Goal: Information Seeking & Learning: Compare options

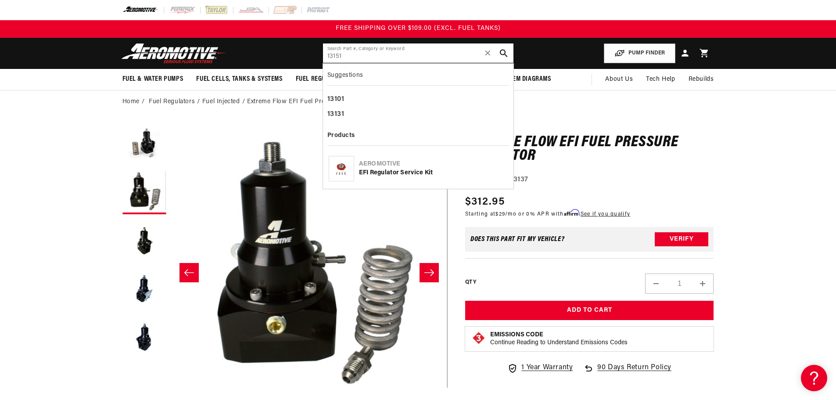
drag, startPoint x: 341, startPoint y: 61, endPoint x: 234, endPoint y: 60, distance: 106.7
click at [234, 60] on header "Fuel & Water Pumps Back In-Tank In-Line Fuel Pumps" at bounding box center [419, 53] width 636 height 31
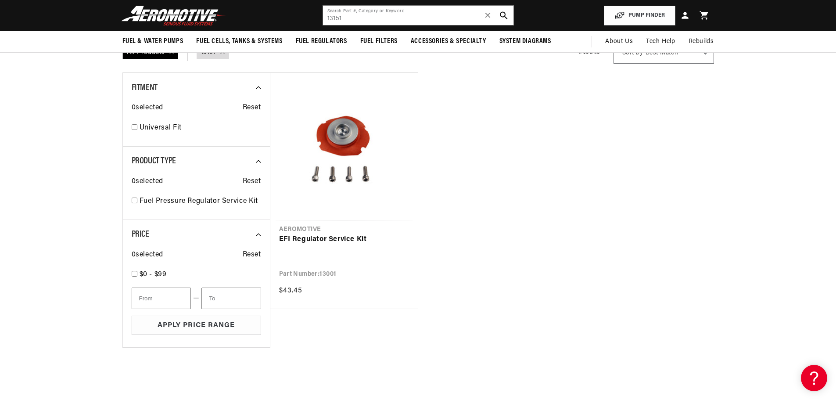
scroll to position [44, 0]
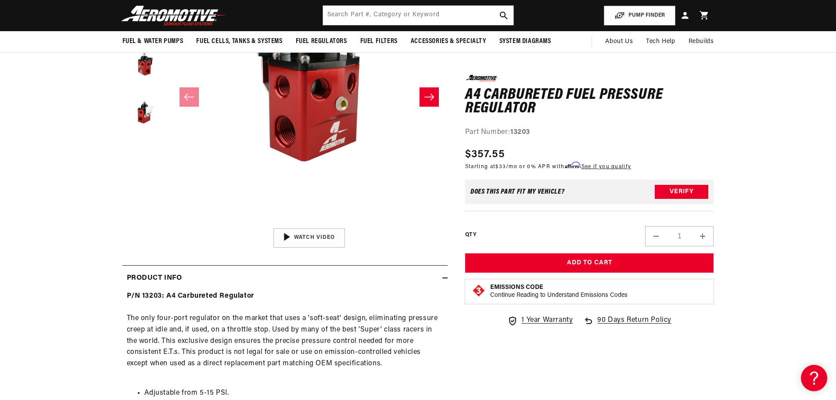
scroll to position [88, 0]
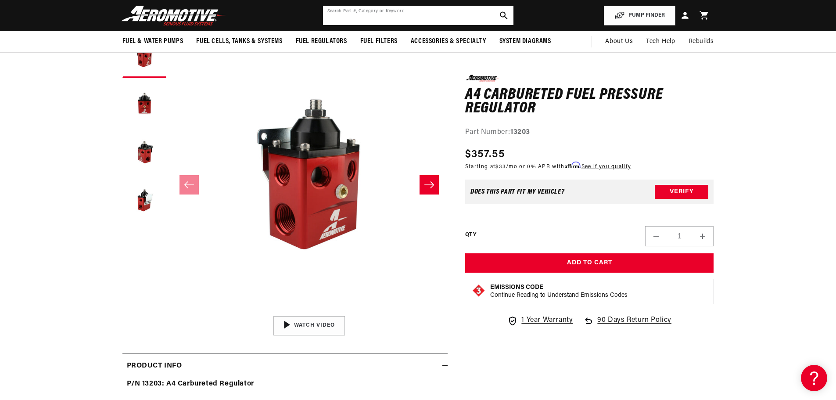
click at [404, 22] on input "text" at bounding box center [418, 15] width 191 height 19
paste input "13204"
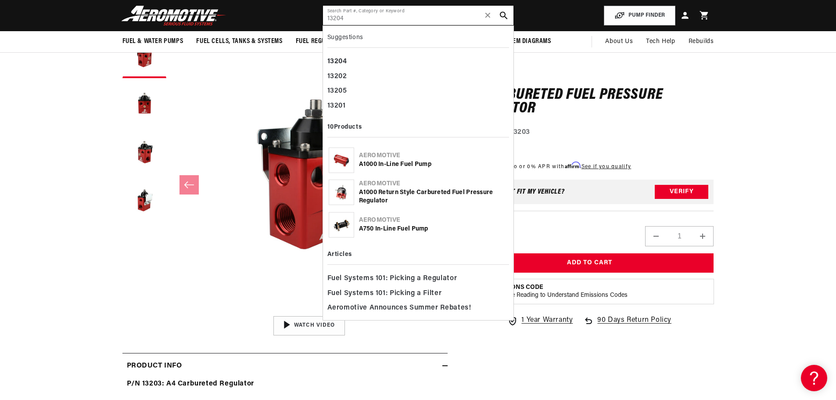
type input "13204"
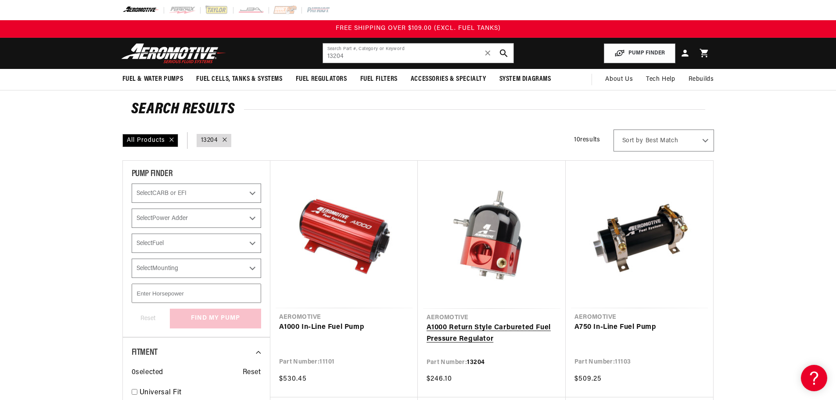
click at [496, 327] on link "A1000 Return Style Carbureted Fuel Pressure Regulator" at bounding box center [492, 333] width 130 height 22
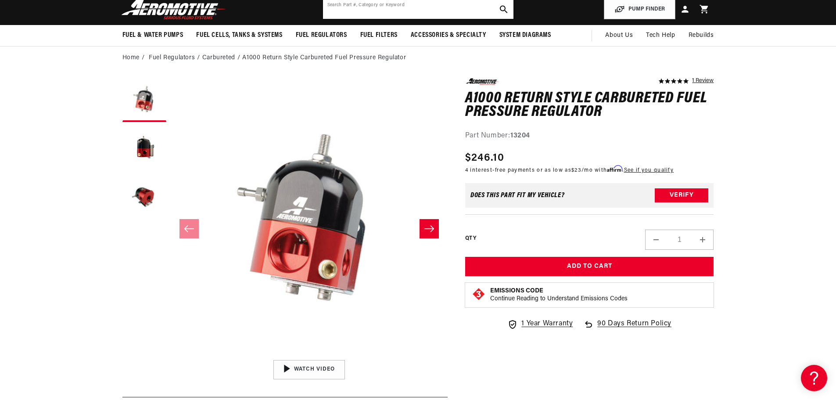
click at [409, 9] on input "text" at bounding box center [418, 9] width 191 height 19
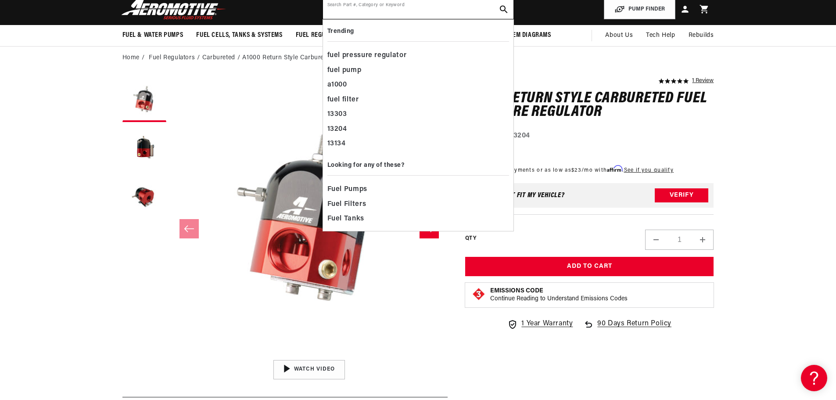
paste input "13205"
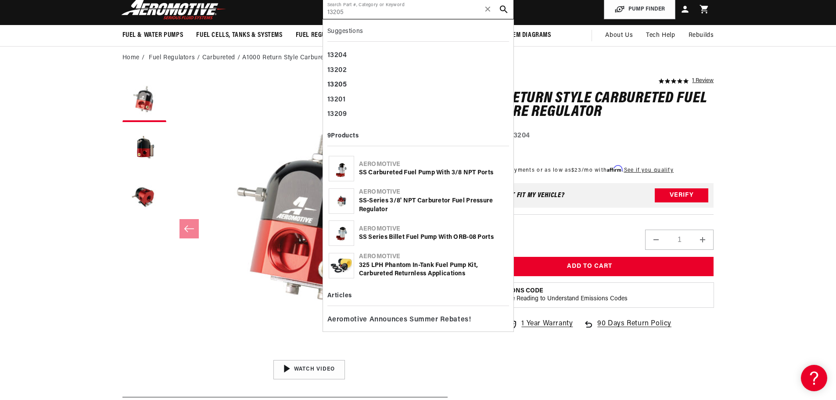
type input "13205"
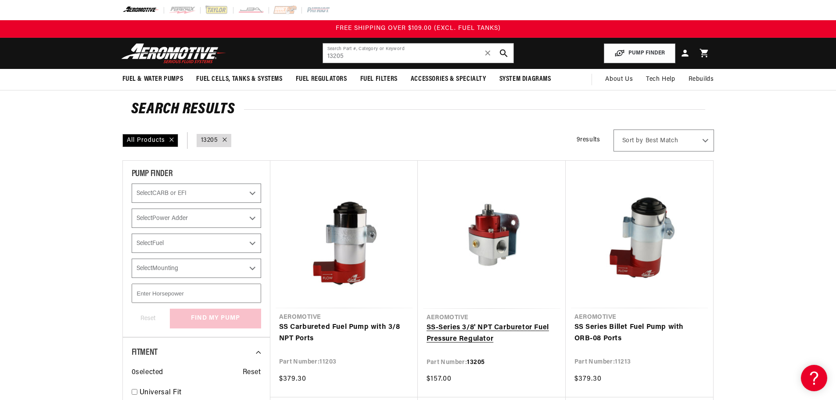
click at [515, 332] on link "SS-Series 3/8' NPT Carburetor Fuel Pressure Regulator" at bounding box center [492, 333] width 130 height 22
drag, startPoint x: 411, startPoint y: 55, endPoint x: 171, endPoint y: 51, distance: 239.7
click at [176, 51] on header "Fuel & Water Pumps Back In-Tank In-Line Fuel Pumps" at bounding box center [419, 53] width 636 height 31
paste input "7"
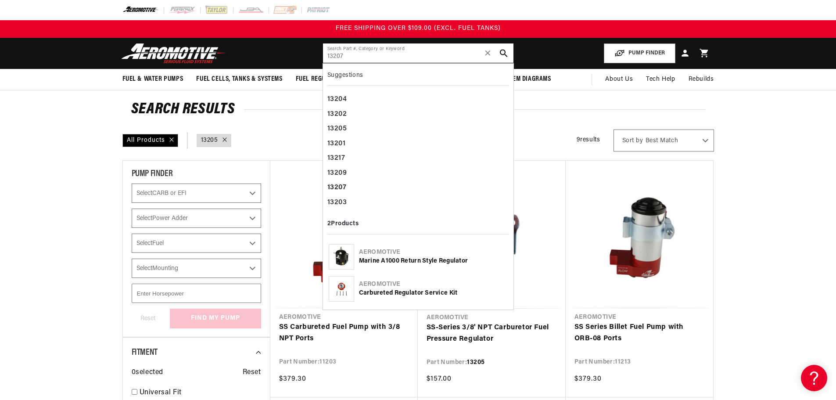
type input "13207"
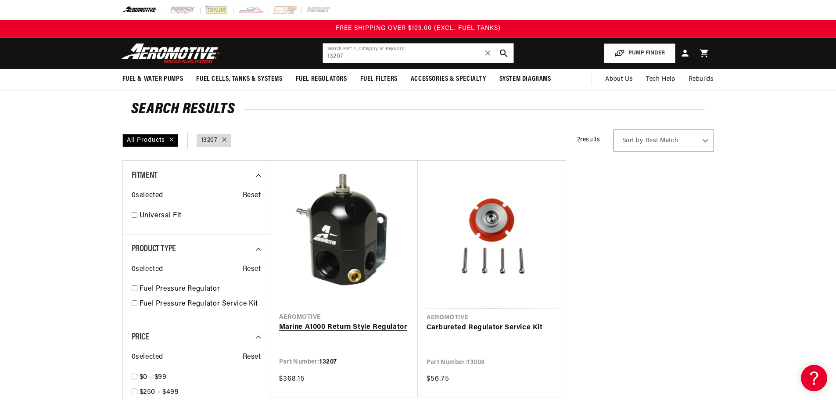
click at [373, 330] on link "Marine A1000 Return Style Regulator" at bounding box center [344, 327] width 130 height 11
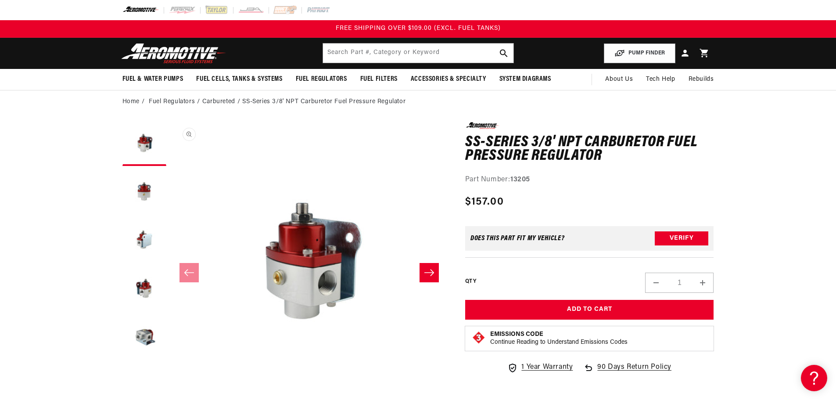
click at [171, 399] on button "Open media 1 in modal" at bounding box center [171, 399] width 0 height 0
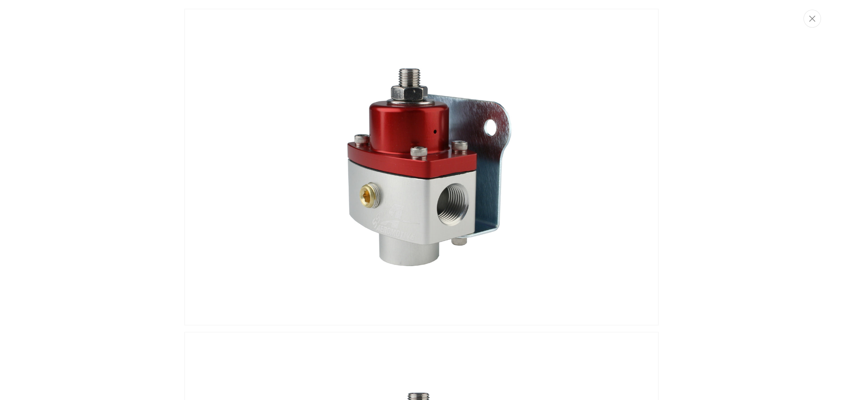
click at [416, 233] on img "Media gallery" at bounding box center [421, 167] width 474 height 317
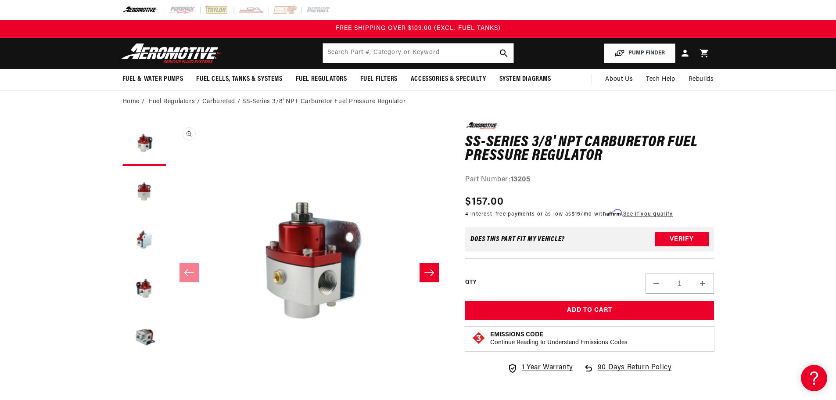
click at [171, 399] on button "Open media 1 in modal" at bounding box center [171, 399] width 0 height 0
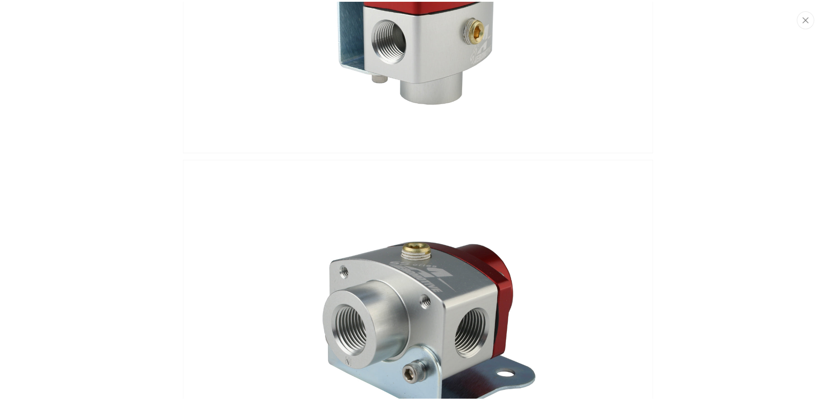
scroll to position [1223, 0]
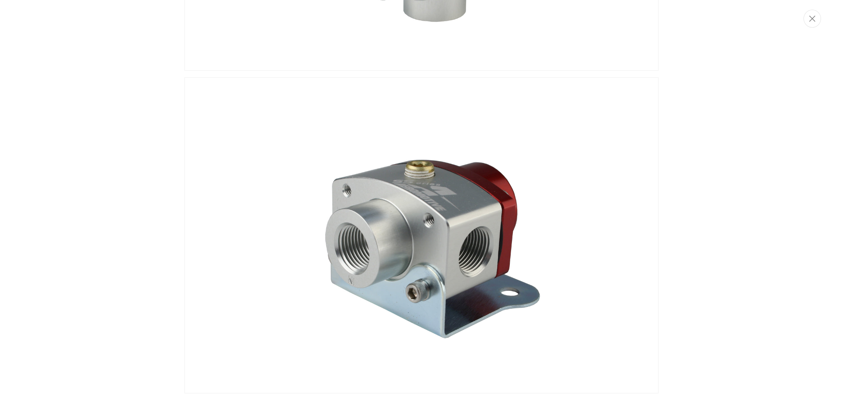
click at [376, 247] on img "Media gallery" at bounding box center [421, 235] width 474 height 317
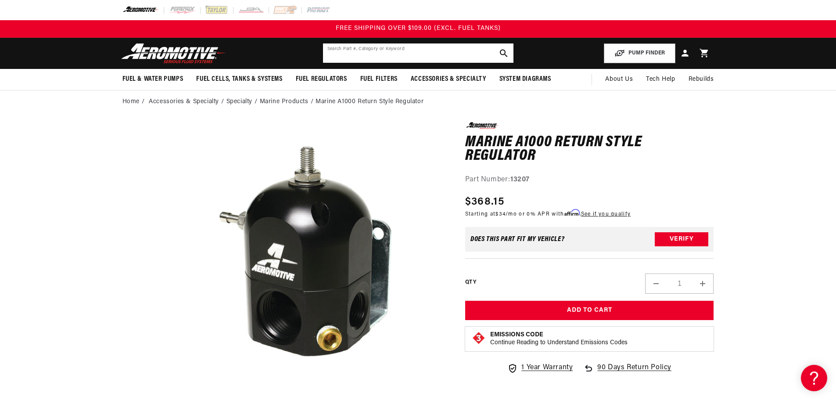
click at [426, 55] on input "text" at bounding box center [418, 52] width 191 height 19
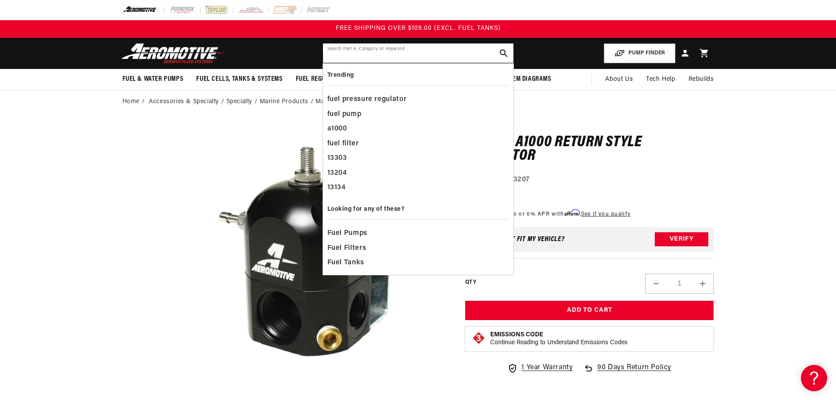
paste input "13208"
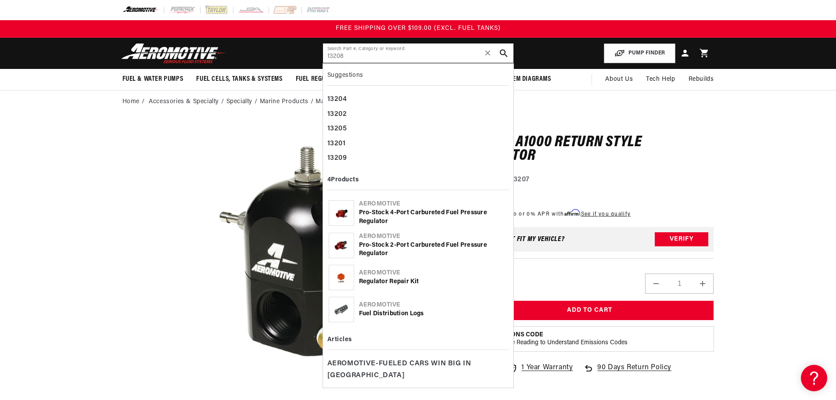
type input "13208"
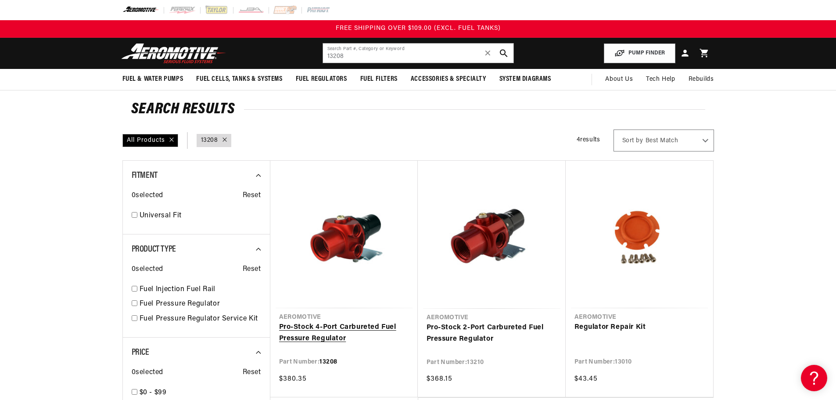
click at [354, 331] on link "Pro-Stock 4-Port Carbureted Fuel Pressure Regulator" at bounding box center [344, 333] width 130 height 22
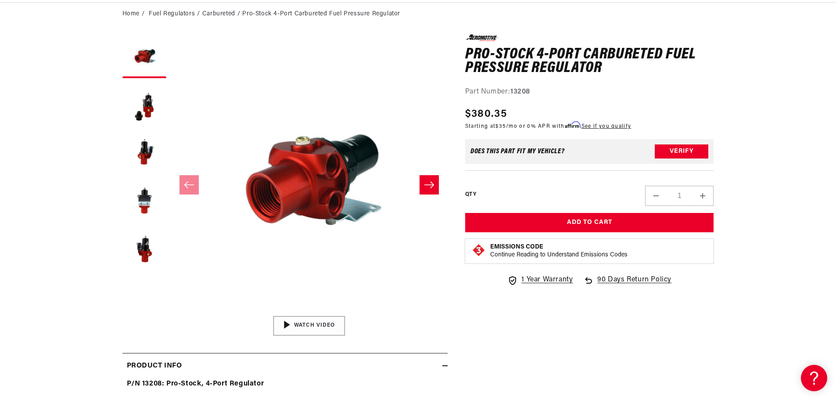
scroll to position [132, 0]
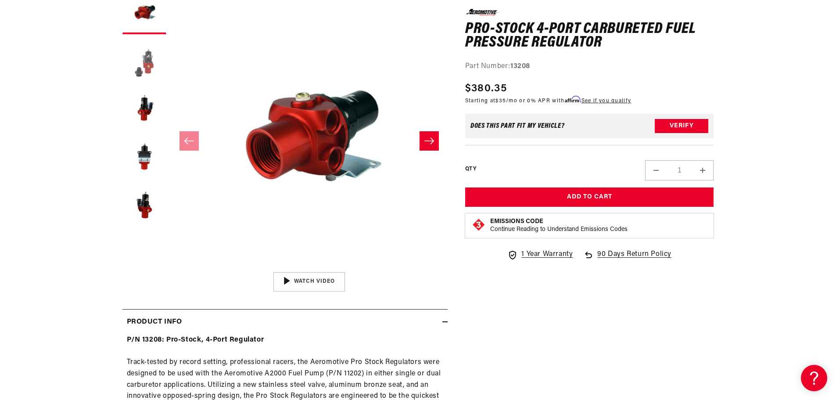
click at [144, 63] on button "Load image 2 in gallery view" at bounding box center [144, 61] width 44 height 44
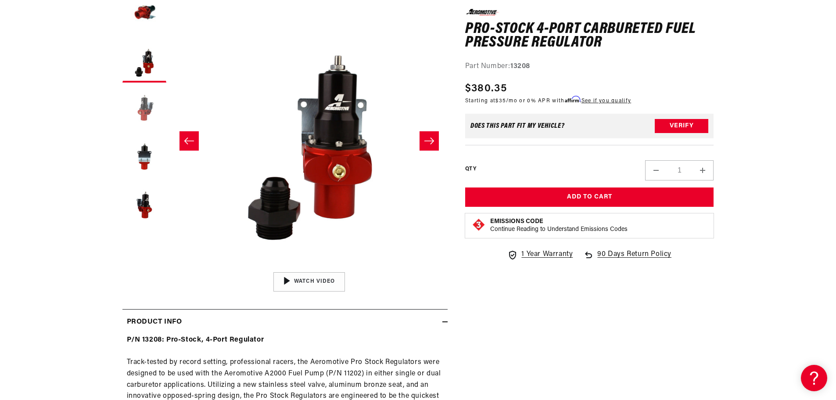
click at [144, 111] on button "Load image 3 in gallery view" at bounding box center [144, 109] width 44 height 44
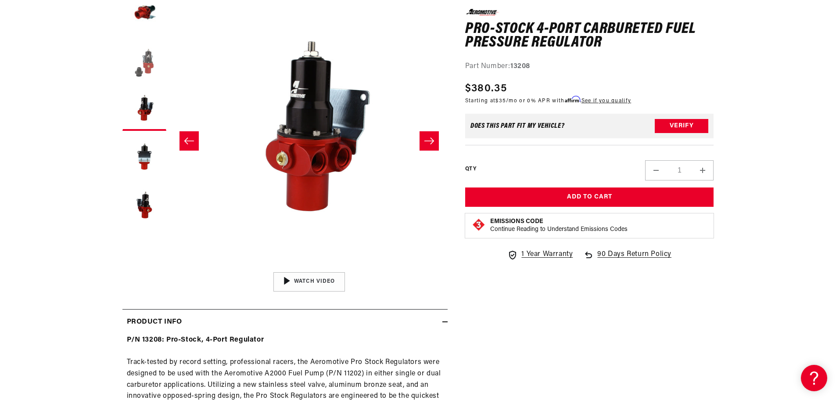
click at [148, 65] on button "Load image 2 in gallery view" at bounding box center [144, 61] width 44 height 44
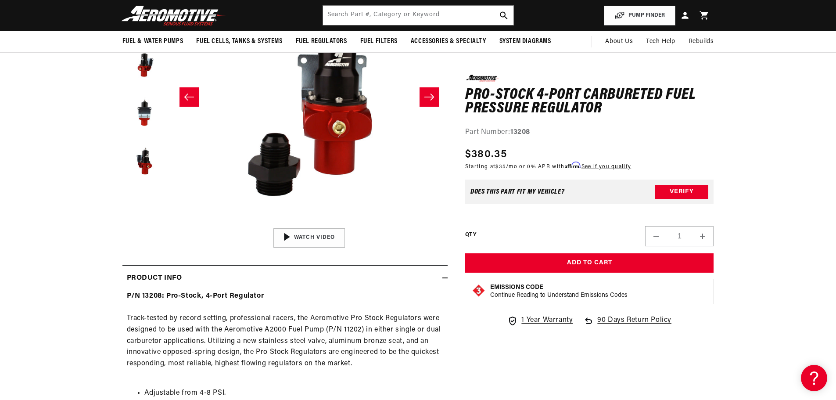
scroll to position [132, 0]
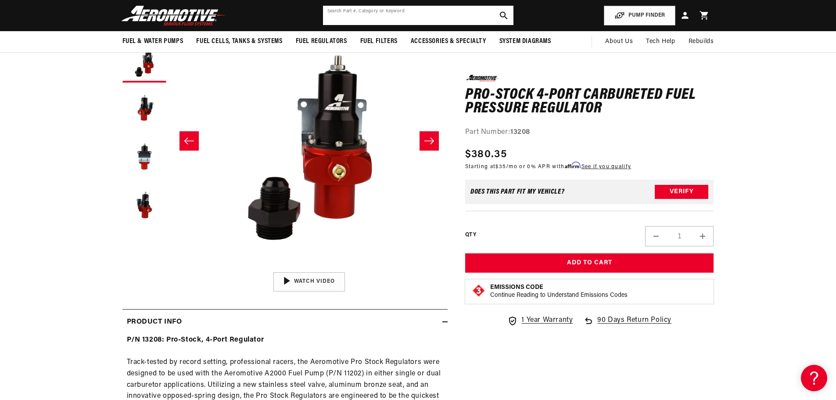
click at [394, 14] on input "text" at bounding box center [418, 15] width 191 height 19
paste input "13209"
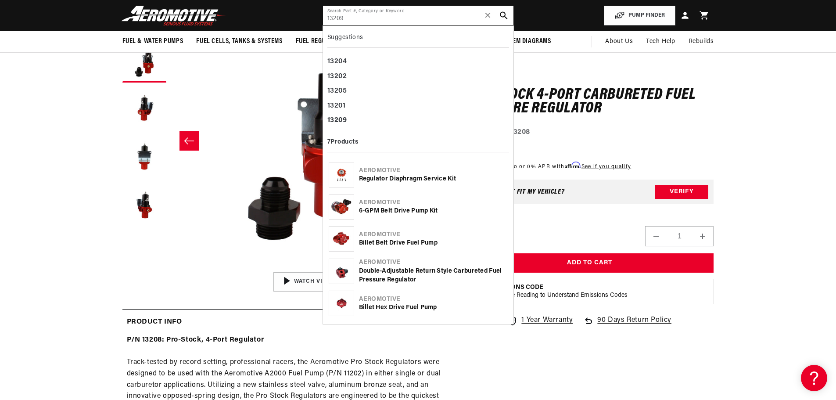
type input "13209"
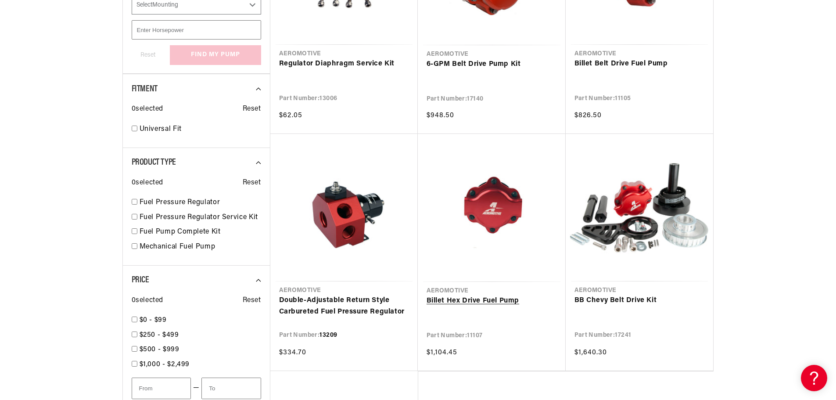
scroll to position [307, 0]
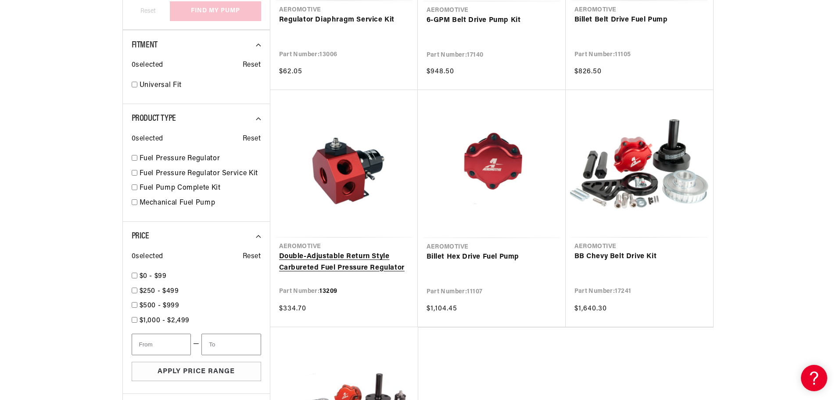
click at [353, 263] on link "Double-Adjustable Return Style Carbureted Fuel Pressure Regulator" at bounding box center [344, 262] width 130 height 22
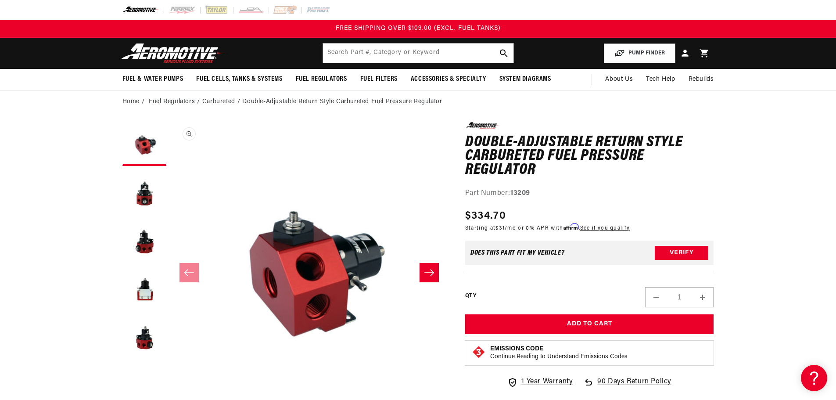
scroll to position [44, 0]
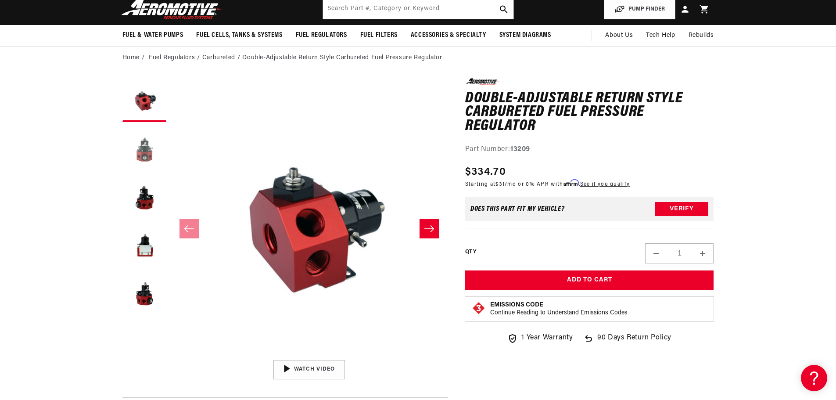
click at [149, 159] on button "Load image 2 in gallery view" at bounding box center [144, 148] width 44 height 44
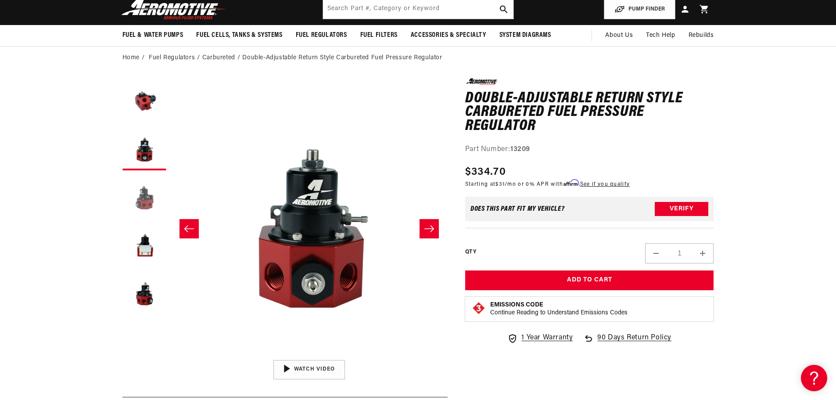
click at [144, 196] on button "Load image 3 in gallery view" at bounding box center [144, 197] width 44 height 44
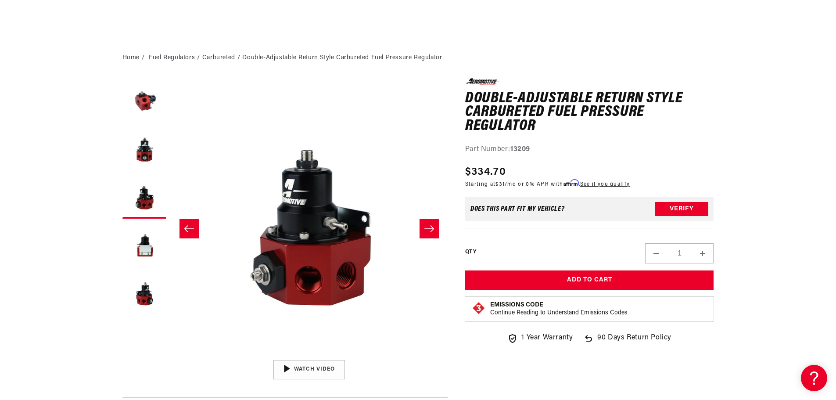
scroll to position [0, 0]
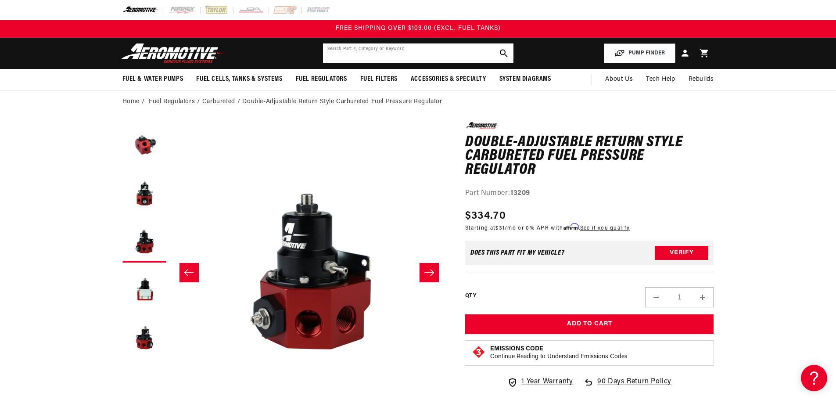
click at [393, 54] on input "text" at bounding box center [418, 52] width 191 height 19
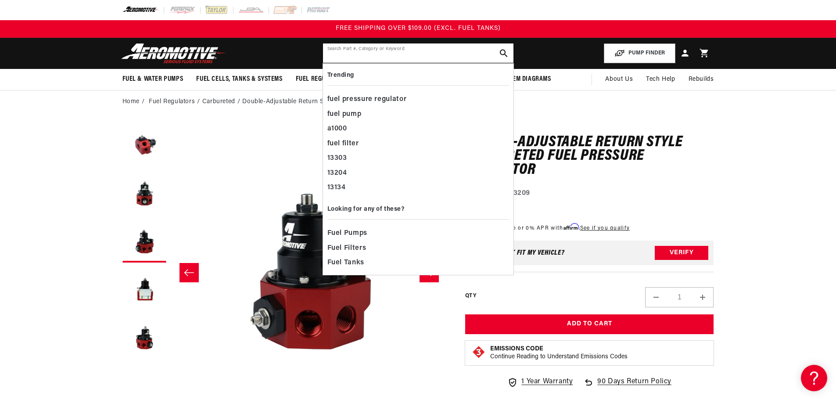
paste input "13210"
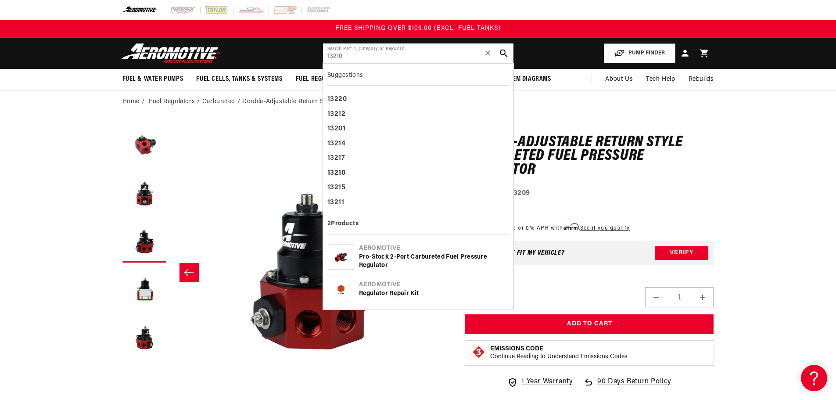
type input "13210"
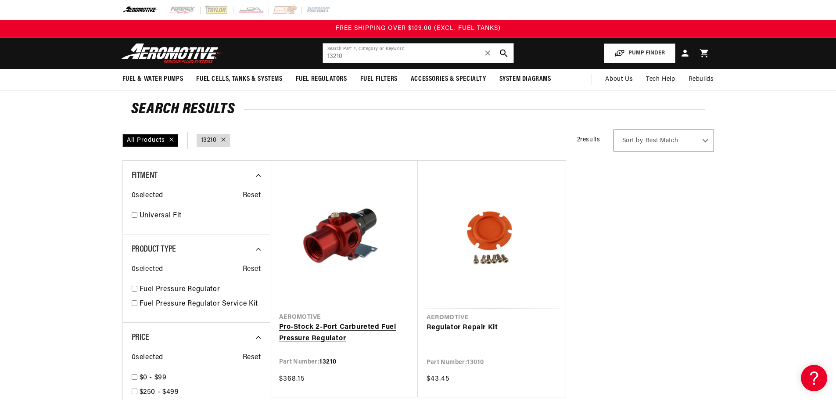
click at [354, 328] on link "Pro-Stock 2-Port Carbureted Fuel Pressure Regulator" at bounding box center [344, 333] width 130 height 22
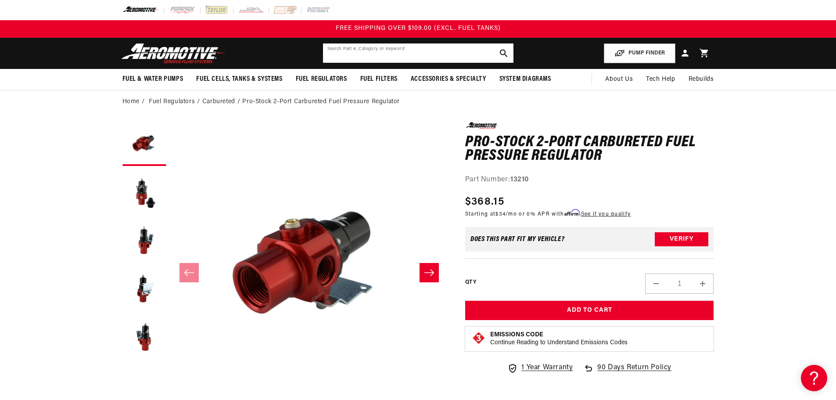
click at [441, 49] on input "text" at bounding box center [418, 52] width 191 height 19
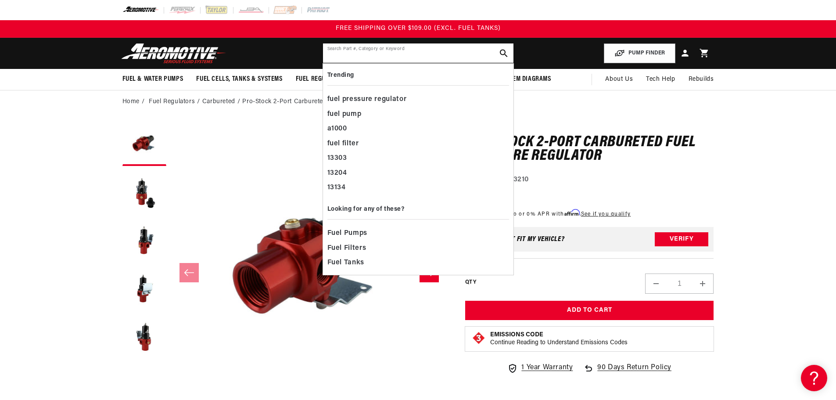
paste input "13211"
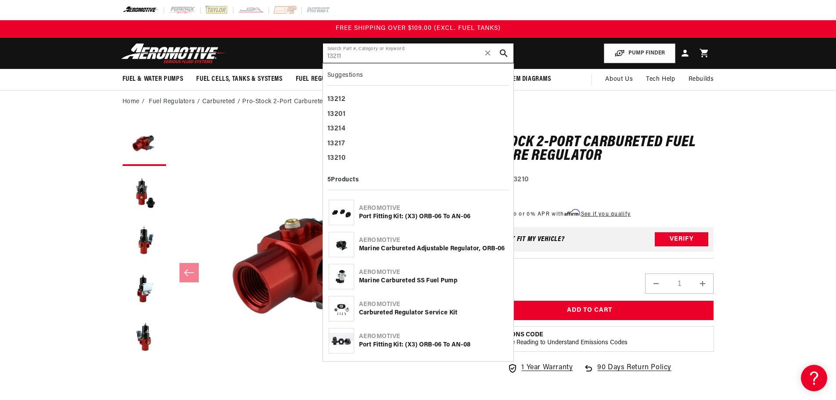
type input "13211"
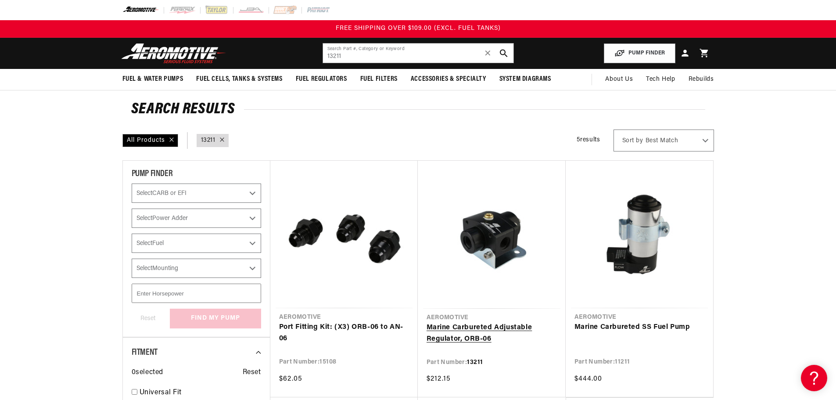
click at [501, 329] on link "Marine Carbureted Adjustable Regulator, ORB-06" at bounding box center [492, 333] width 130 height 22
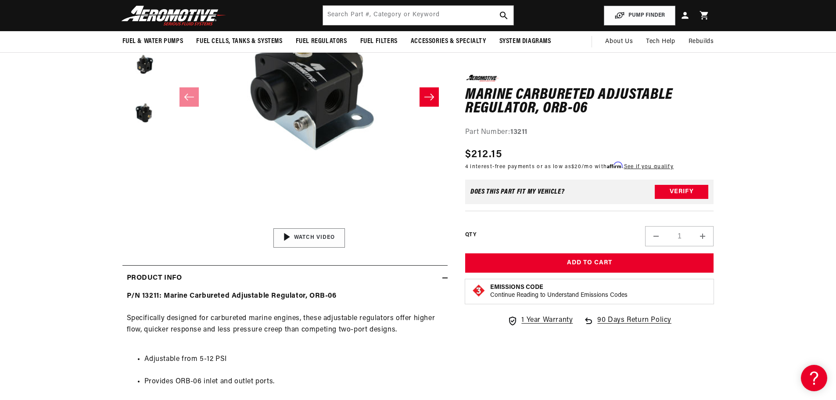
scroll to position [132, 0]
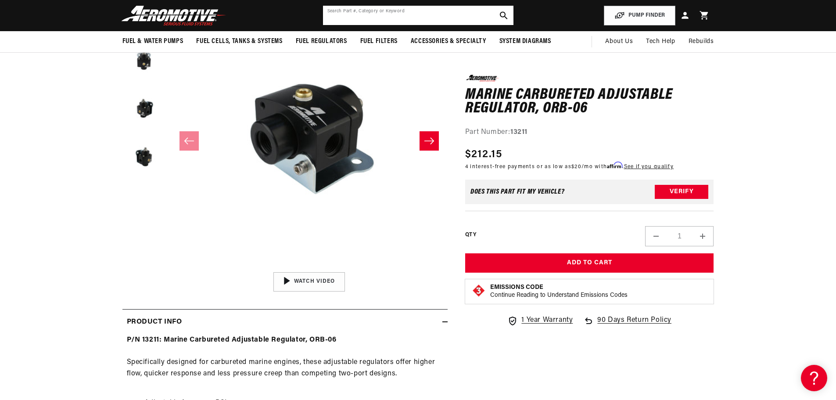
click at [424, 14] on input "text" at bounding box center [418, 15] width 191 height 19
paste input "13212"
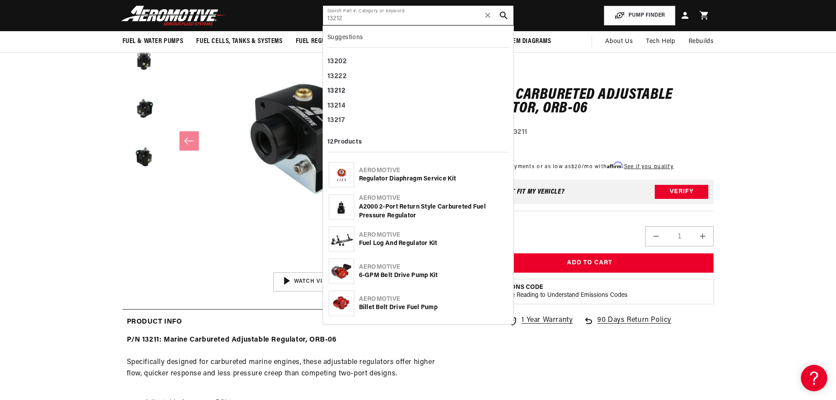
type input "13212"
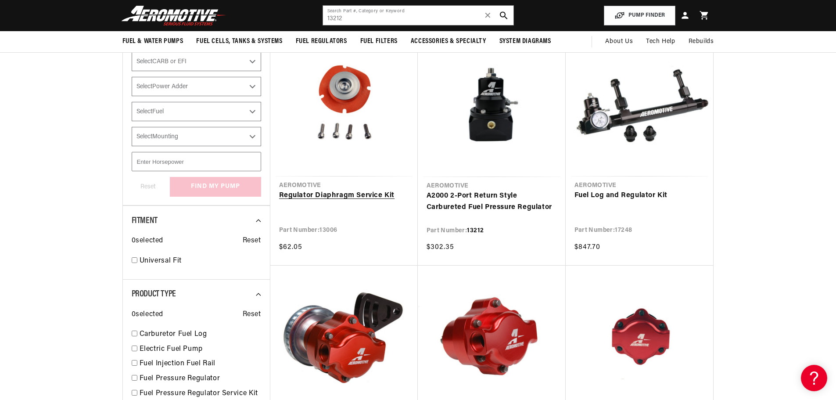
scroll to position [88, 0]
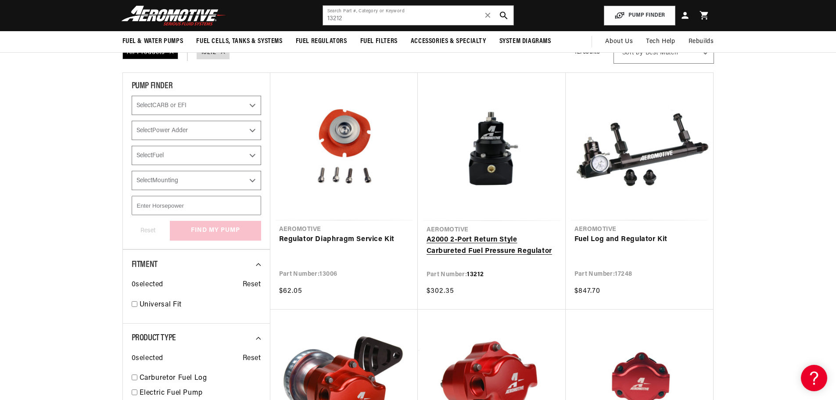
click at [502, 248] on link "A2000 2-Port Return Style Carbureted Fuel Pressure Regulator" at bounding box center [492, 245] width 130 height 22
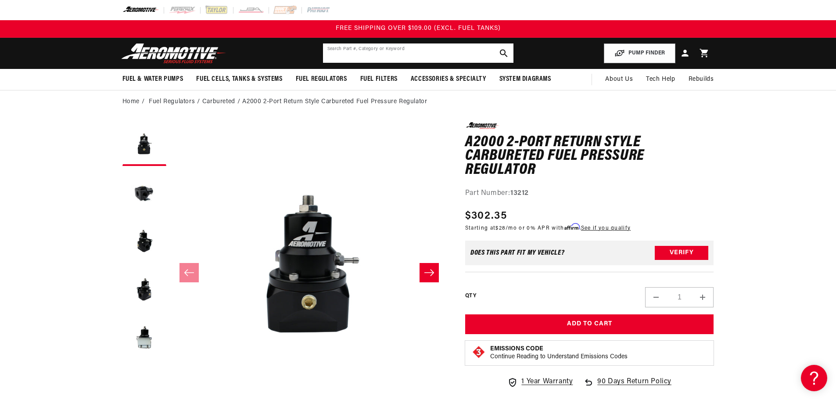
click at [407, 51] on input "text" at bounding box center [418, 52] width 191 height 19
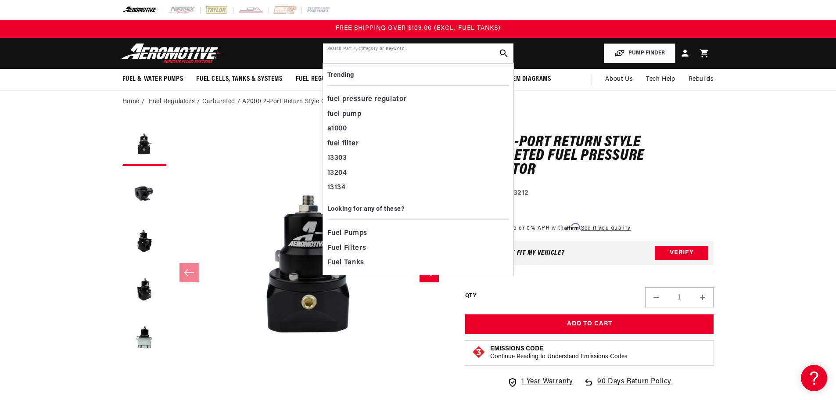
paste input "13214"
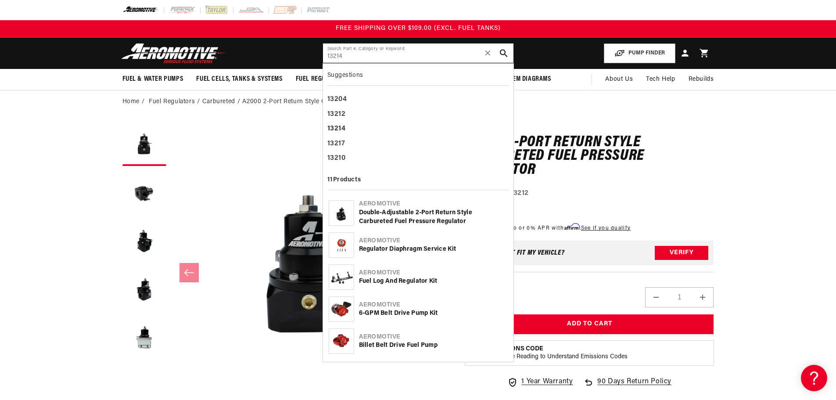
type input "13214"
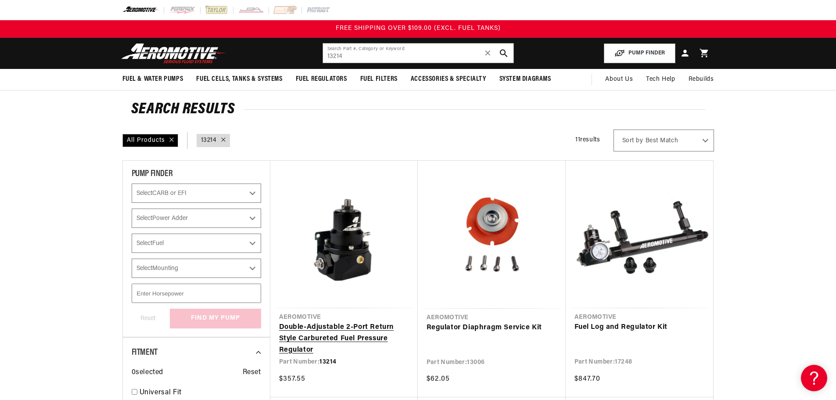
click at [355, 337] on link "Double-Adjustable 2-Port Return Style Carbureted Fuel Pressure Regulator" at bounding box center [344, 339] width 130 height 34
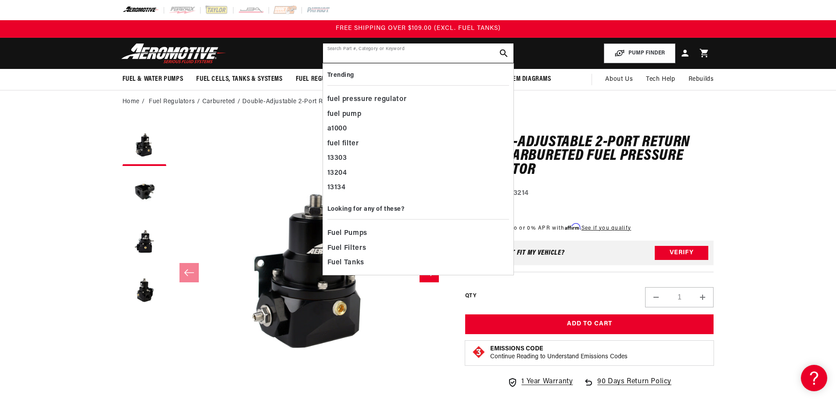
click at [423, 57] on input "text" at bounding box center [418, 52] width 191 height 19
paste input "13215"
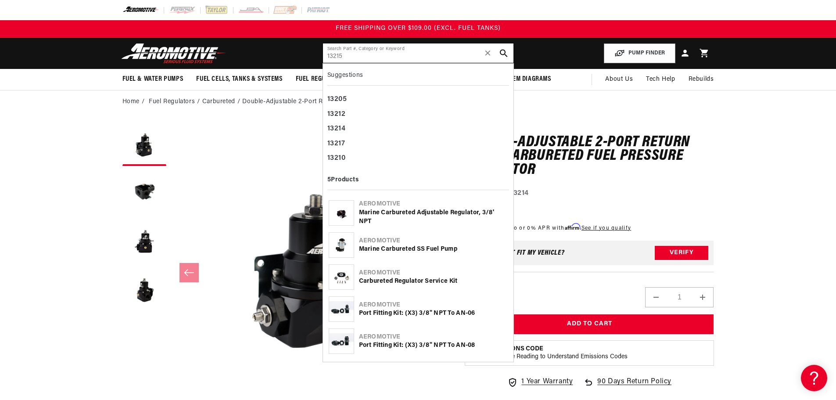
type input "13215"
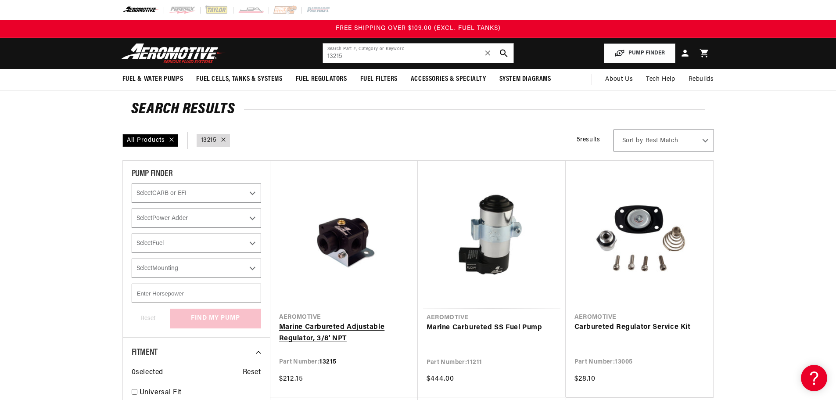
click at [361, 328] on link "Marine Carbureted Adjustable Regulator, 3/8' NPT" at bounding box center [344, 333] width 130 height 22
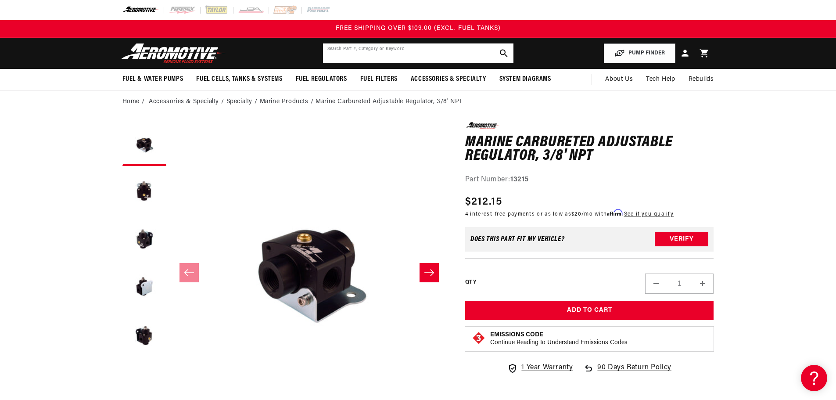
click at [414, 58] on input "text" at bounding box center [418, 52] width 191 height 19
paste input "13217"
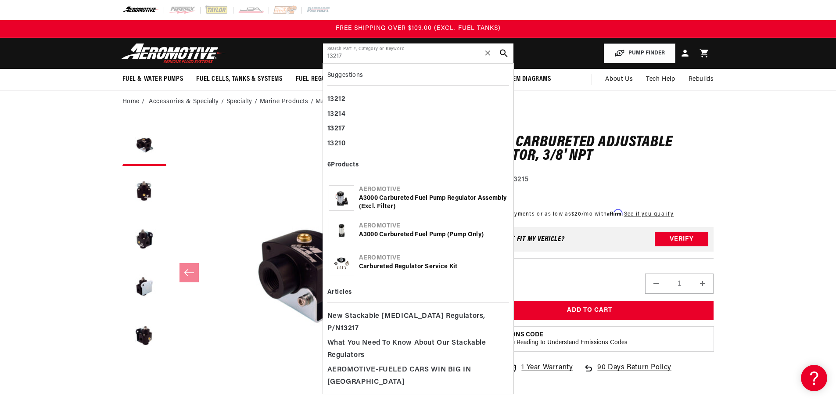
type input "13217"
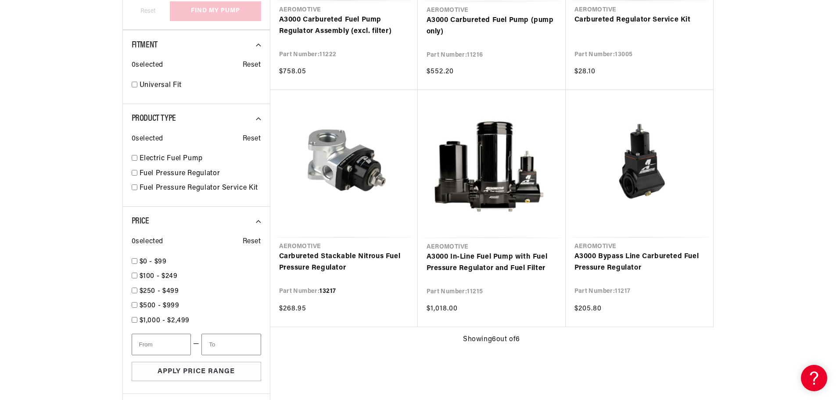
scroll to position [351, 0]
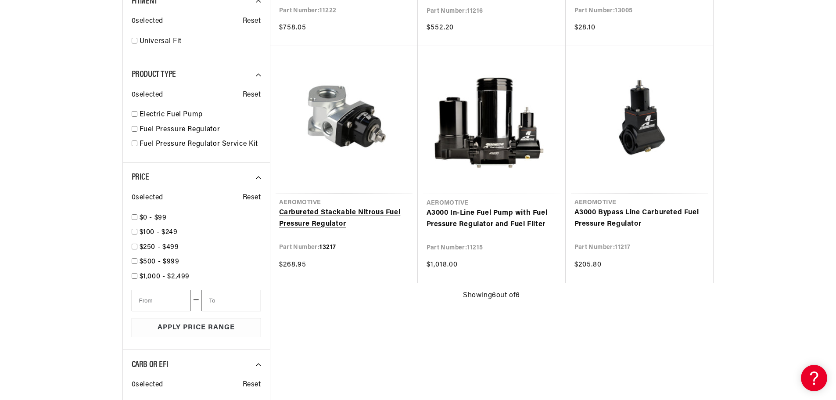
click at [373, 210] on link "Carbureted Stackable Nitrous Fuel Pressure Regulator" at bounding box center [344, 218] width 130 height 22
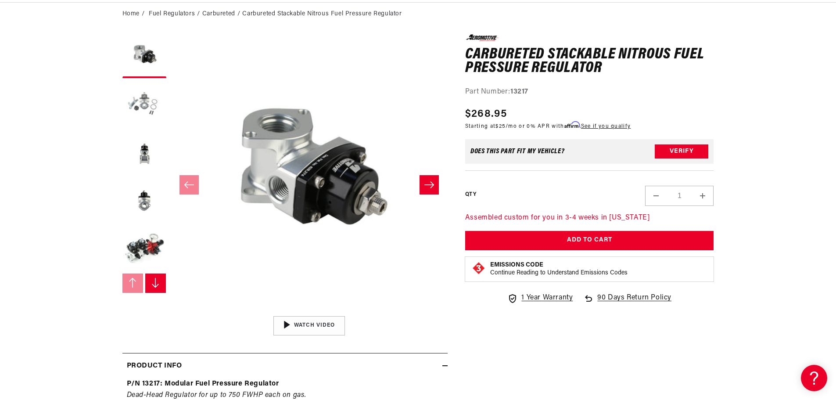
click at [151, 101] on button "Load image 2 in gallery view" at bounding box center [144, 105] width 44 height 44
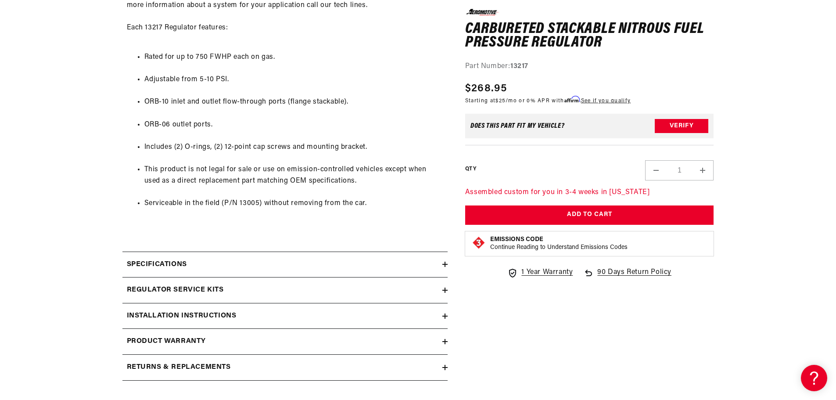
scroll to position [746, 0]
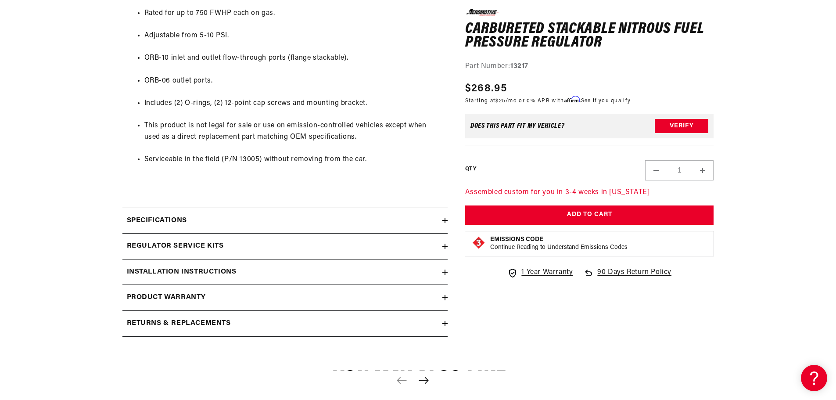
click at [327, 208] on summary "Specifications" at bounding box center [284, 220] width 325 height 25
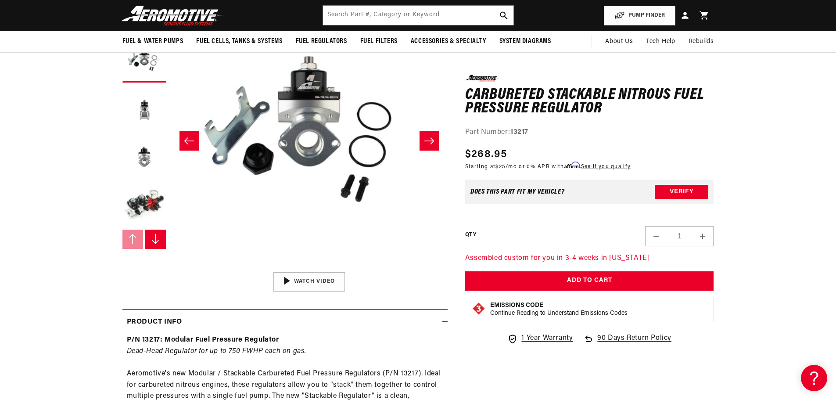
scroll to position [44, 0]
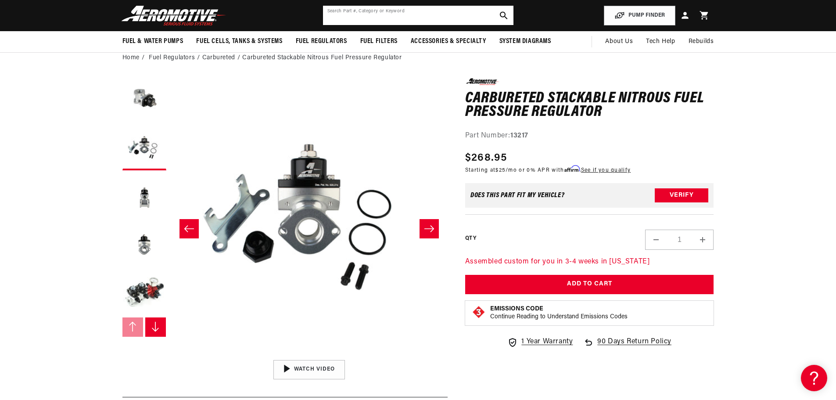
click at [362, 12] on input "text" at bounding box center [418, 15] width 191 height 19
paste input "13222"
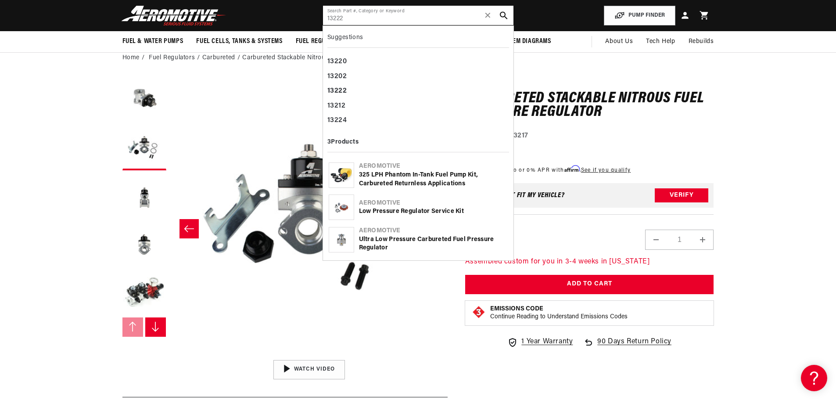
type input "13222"
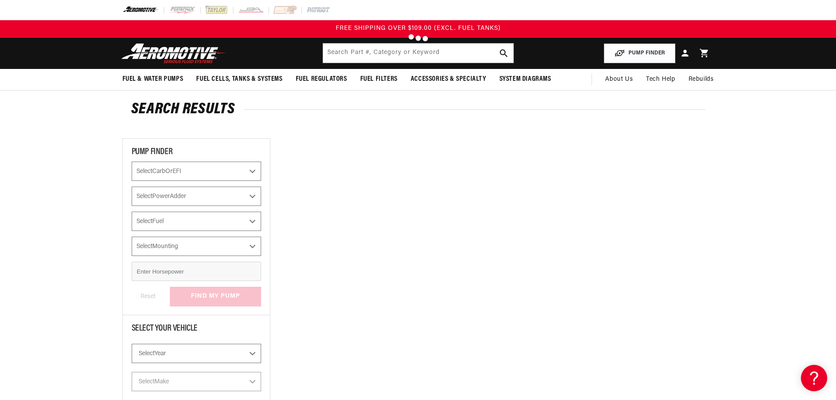
type input "13222"
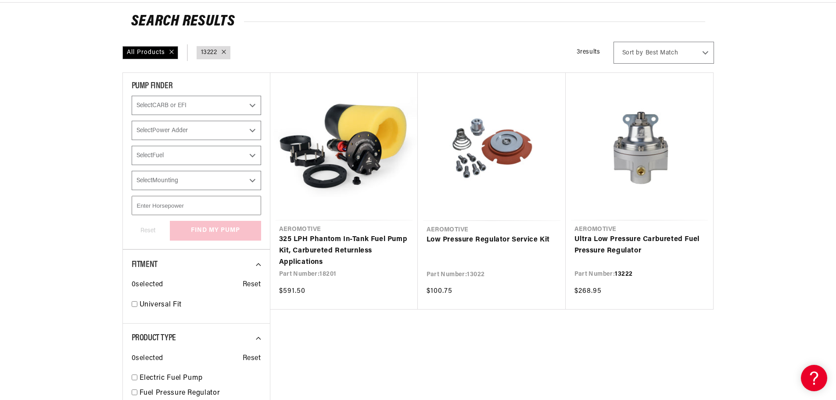
scroll to position [132, 0]
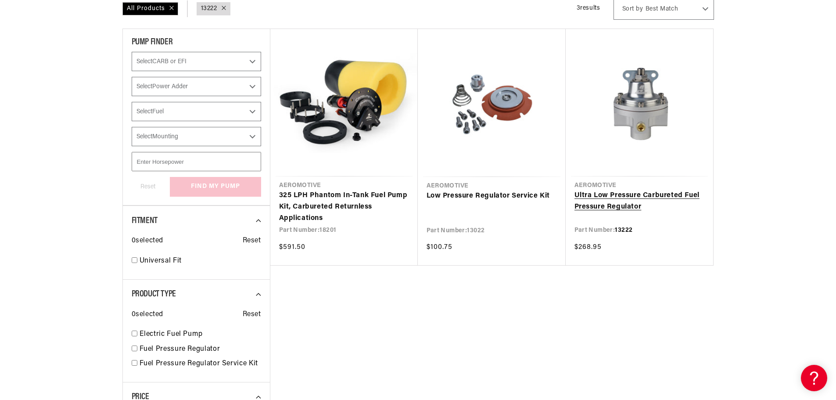
click at [651, 196] on link "Ultra Low Pressure Carbureted Fuel Pressure Regulator" at bounding box center [640, 201] width 130 height 22
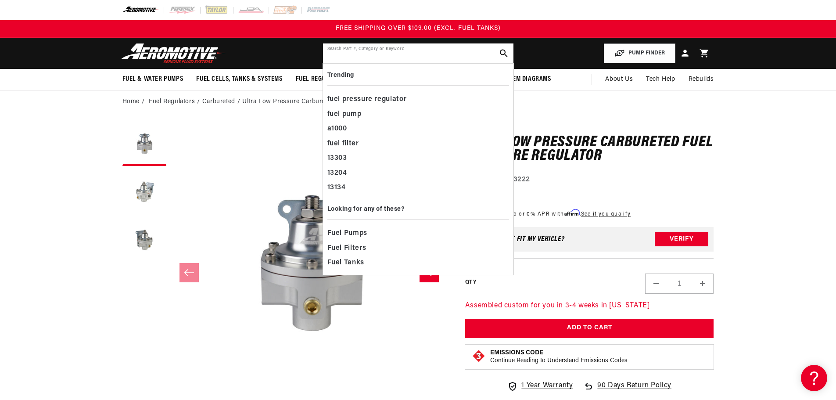
click at [357, 54] on input "text" at bounding box center [418, 52] width 191 height 19
paste input "13224"
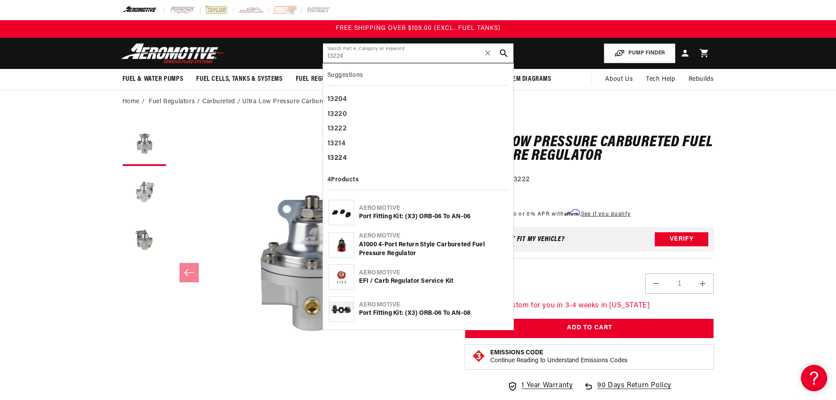
type input "13224"
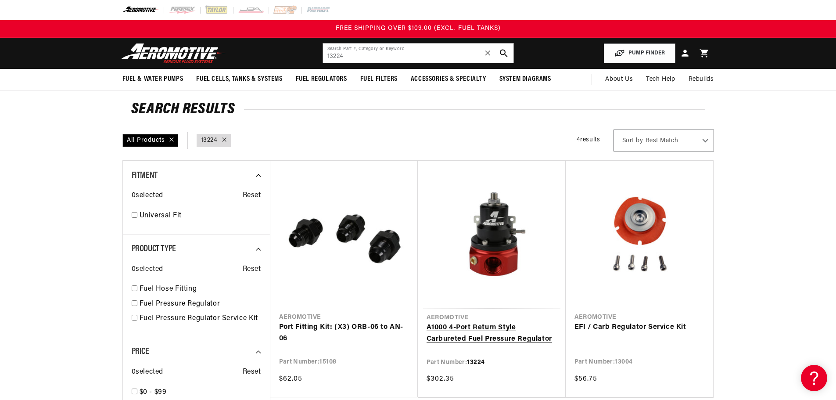
click at [500, 327] on link "A1000 4-Port Return Style Carbureted Fuel Pressure Regulator" at bounding box center [492, 333] width 130 height 22
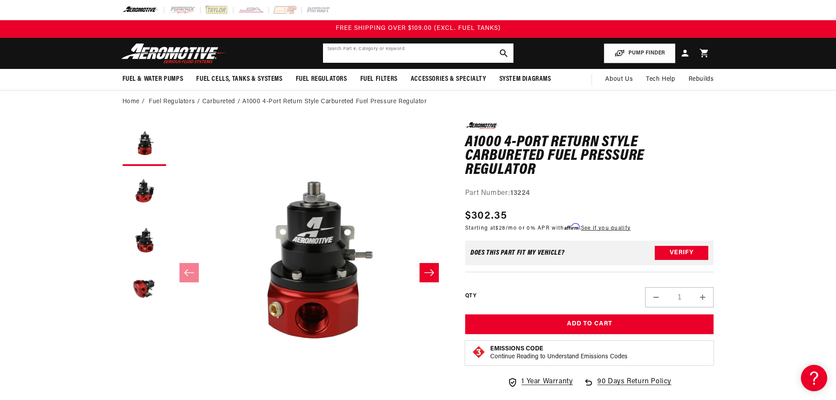
click at [412, 58] on input "text" at bounding box center [418, 52] width 191 height 19
paste input "13251"
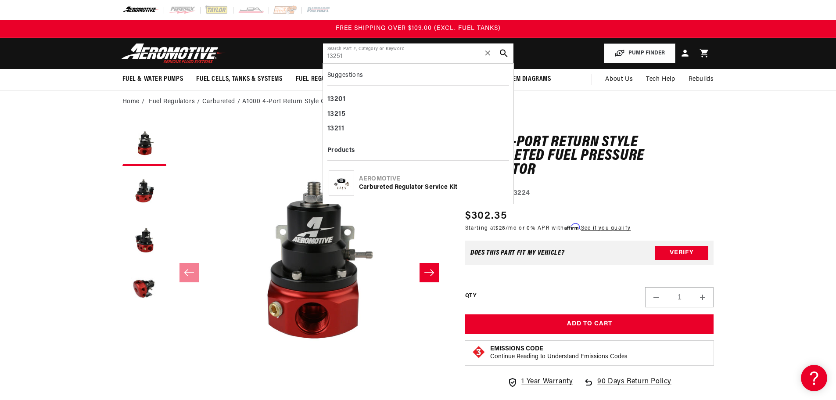
type input "13251"
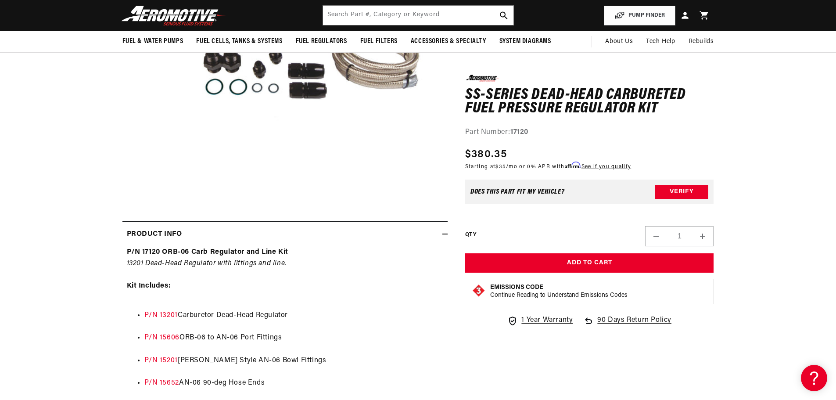
scroll to position [132, 0]
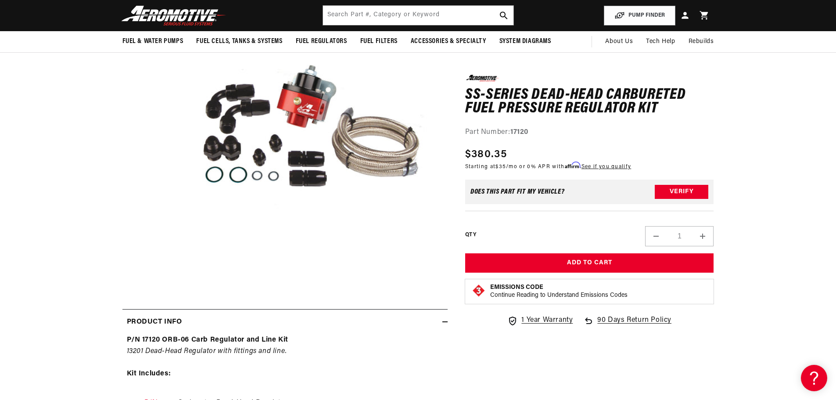
click at [171, 267] on button "Open media 1 in modal" at bounding box center [171, 267] width 0 height 0
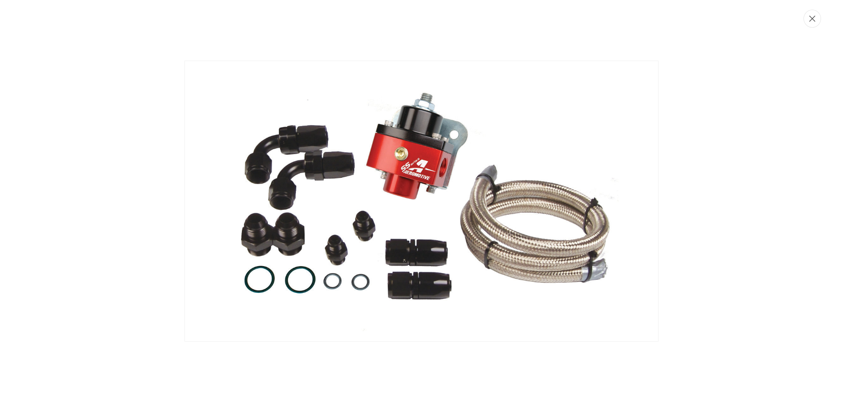
click at [813, 24] on button "Close" at bounding box center [812, 19] width 18 height 18
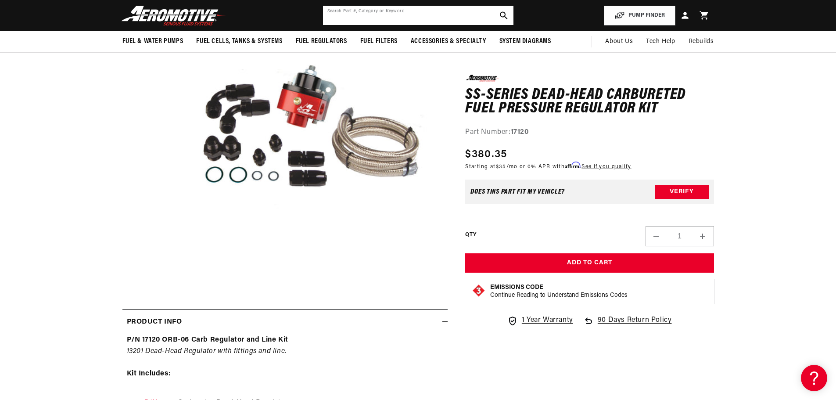
click at [404, 12] on input "text" at bounding box center [418, 15] width 191 height 19
paste input "17121"
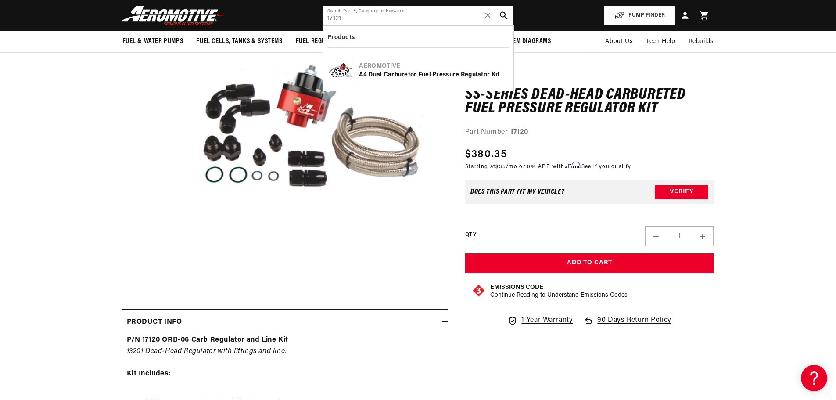
type input "17121"
click at [401, 68] on div "Aeromotive" at bounding box center [433, 66] width 149 height 9
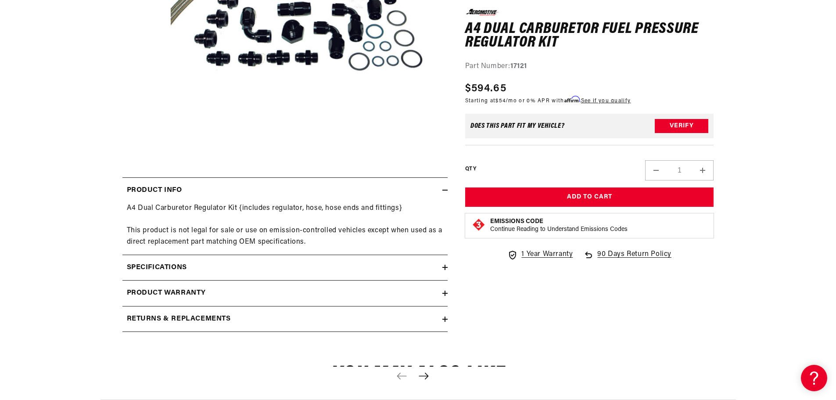
scroll to position [219, 0]
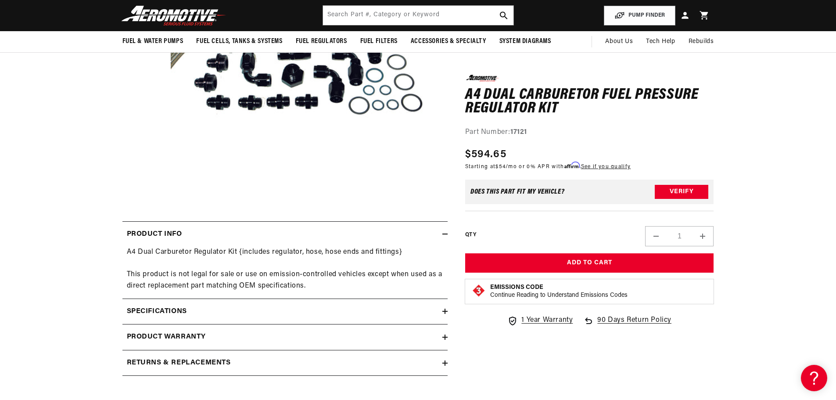
click at [220, 313] on div "Specifications" at bounding box center [282, 311] width 320 height 11
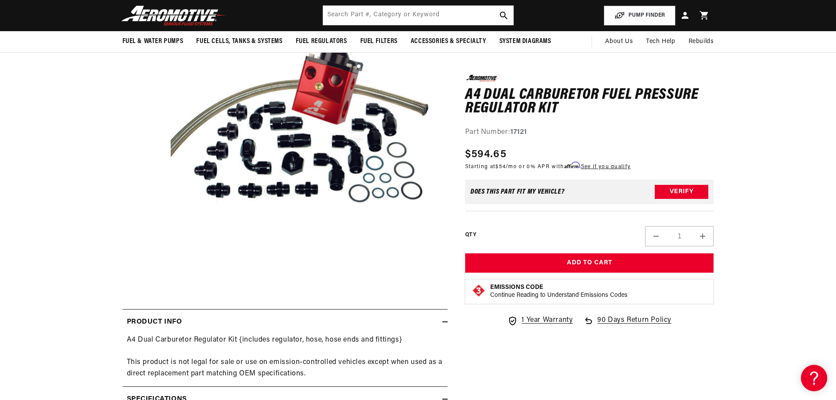
scroll to position [88, 0]
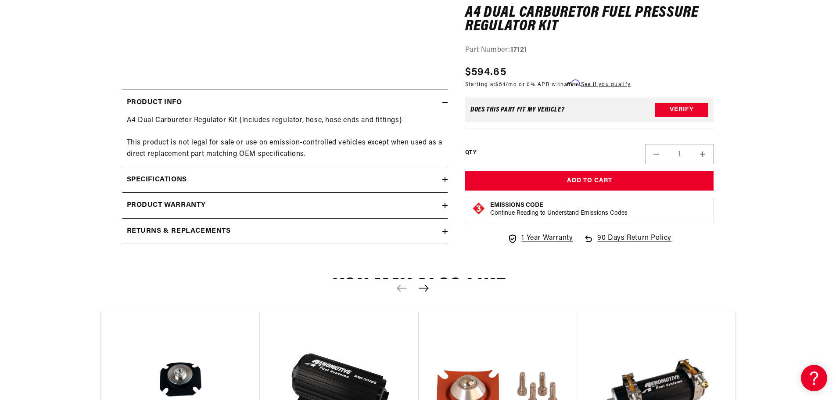
scroll to position [439, 0]
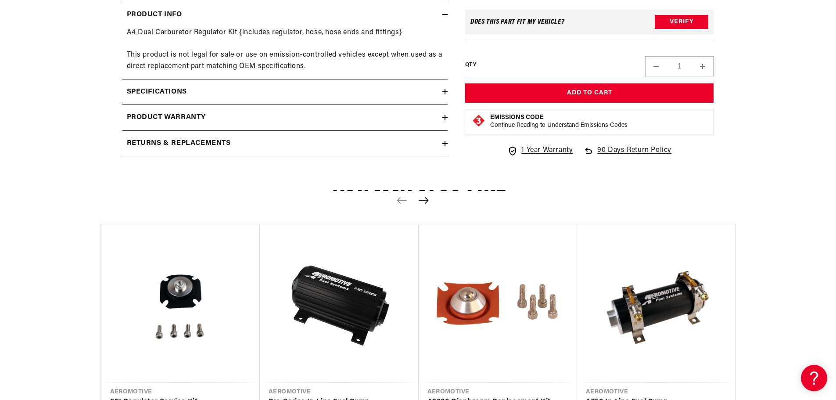
click at [209, 91] on div "Specifications" at bounding box center [282, 91] width 320 height 11
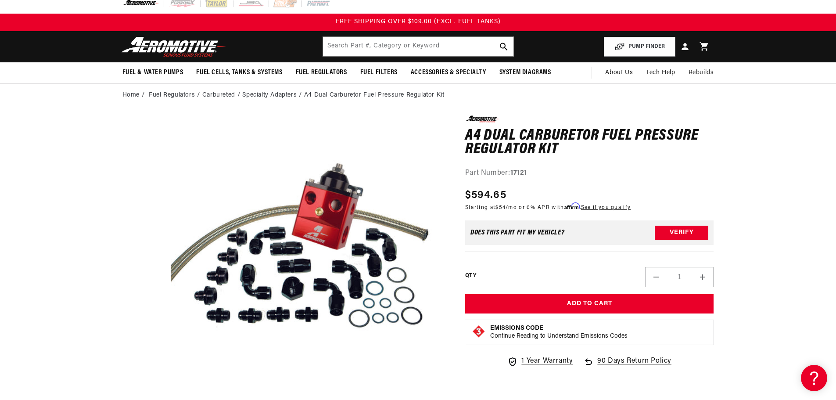
scroll to position [0, 0]
